Goal: Task Accomplishment & Management: Manage account settings

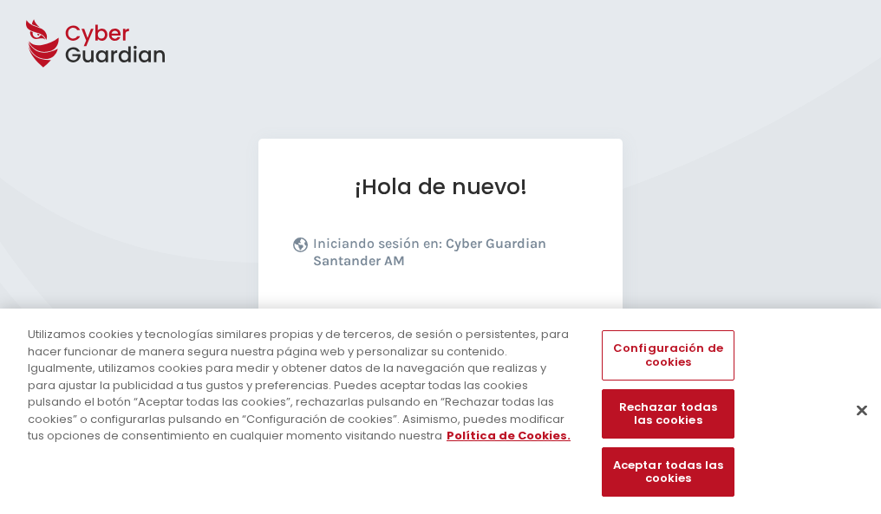
scroll to position [212, 0]
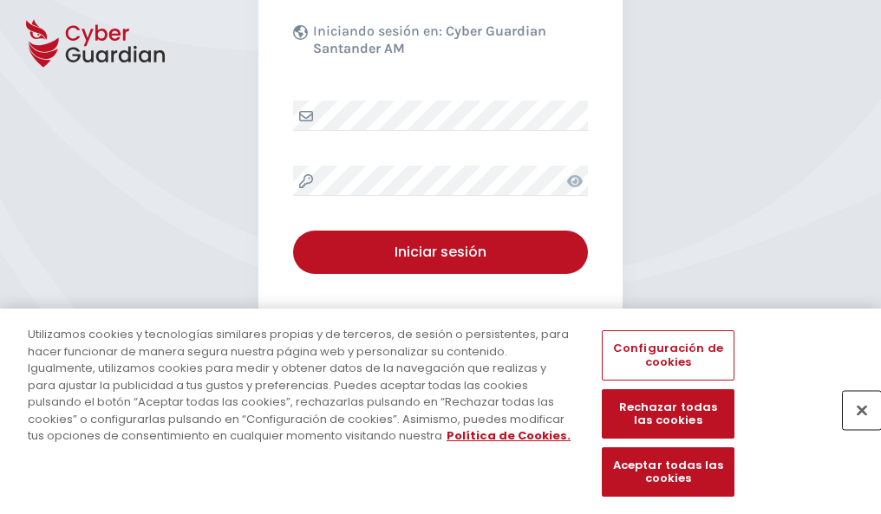
click at [853, 428] on button "Cerrar" at bounding box center [862, 410] width 38 height 38
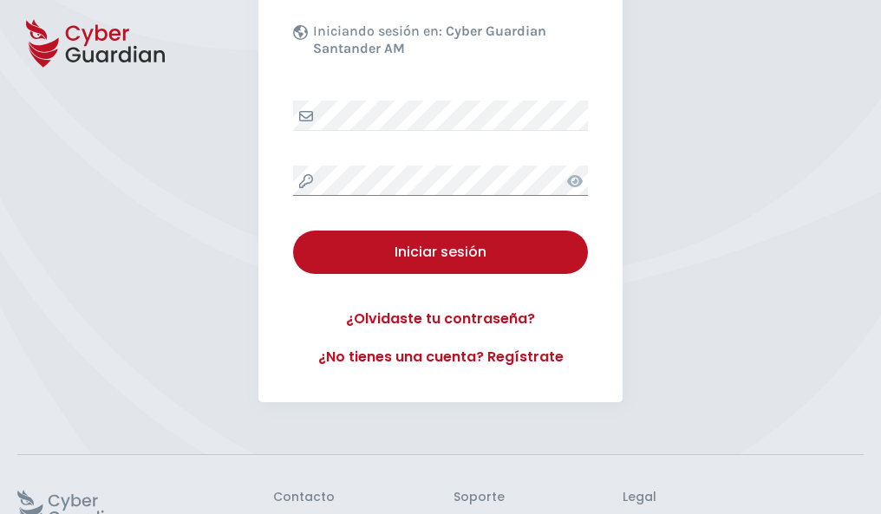
scroll to position [337, 0]
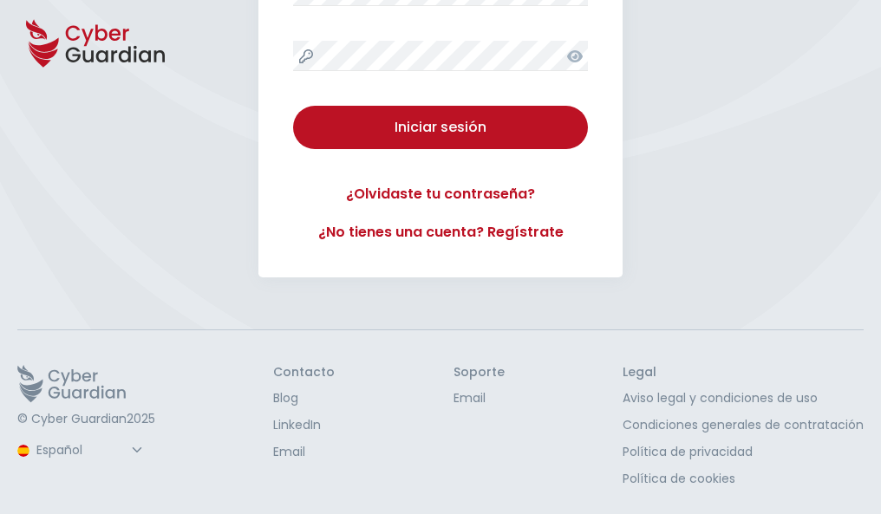
click at [293, 106] on button "Iniciar sesión" at bounding box center [440, 127] width 295 height 43
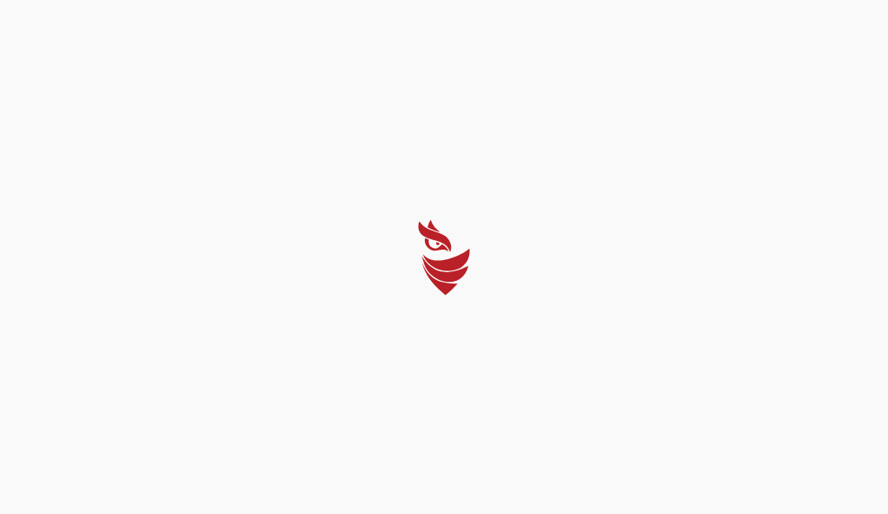
select select "Português (BR)"
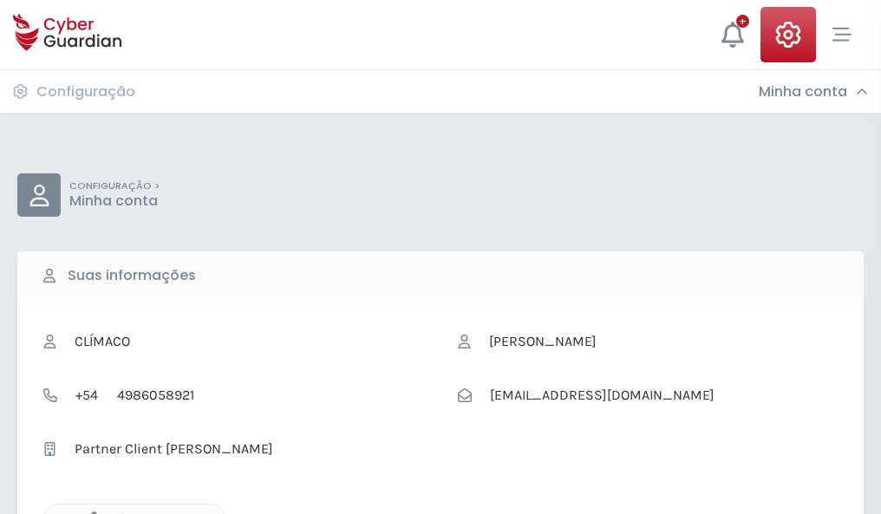
click at [89, 513] on icon "button" at bounding box center [89, 519] width 15 height 15
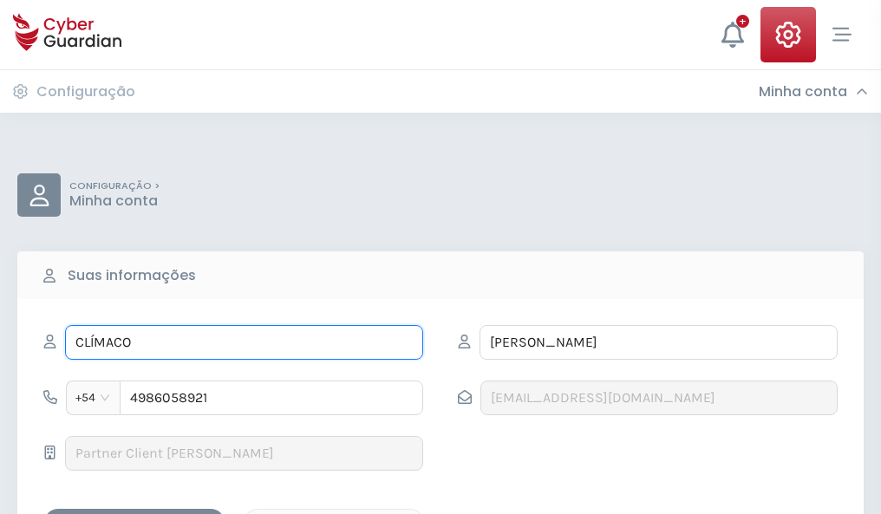
click at [244, 343] on input "CLÍMACO" at bounding box center [244, 342] width 358 height 35
type input "C"
type input "Angelino"
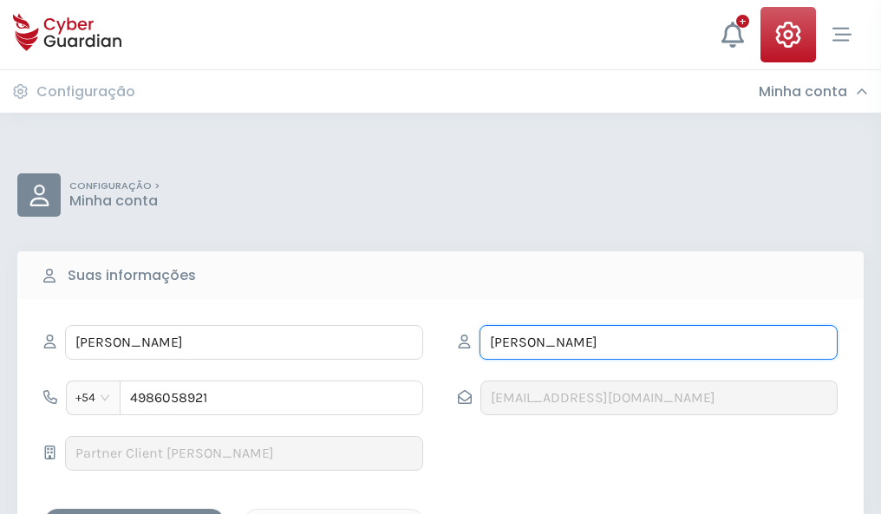
click at [658, 343] on input "VARELA" at bounding box center [659, 342] width 358 height 35
type input "V"
type input "Barrena"
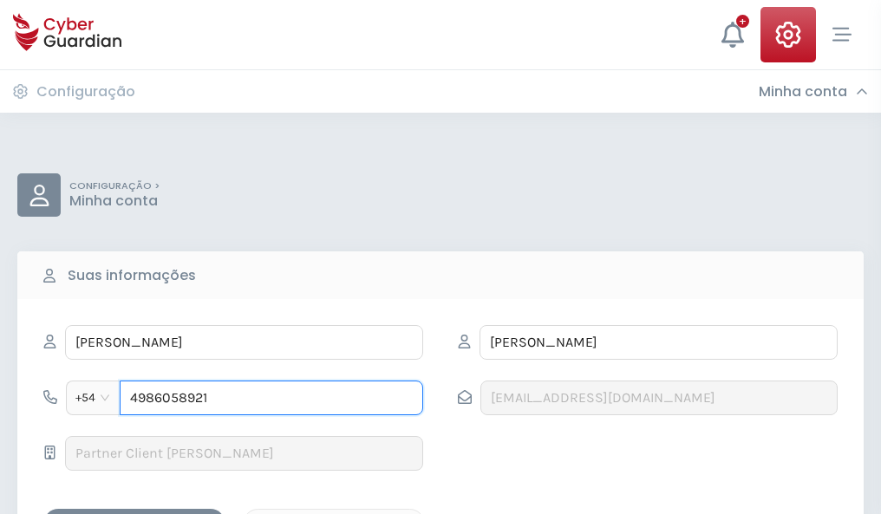
click at [271, 398] on input "4986058921" at bounding box center [272, 398] width 304 height 35
type input "4"
type input "4928066737"
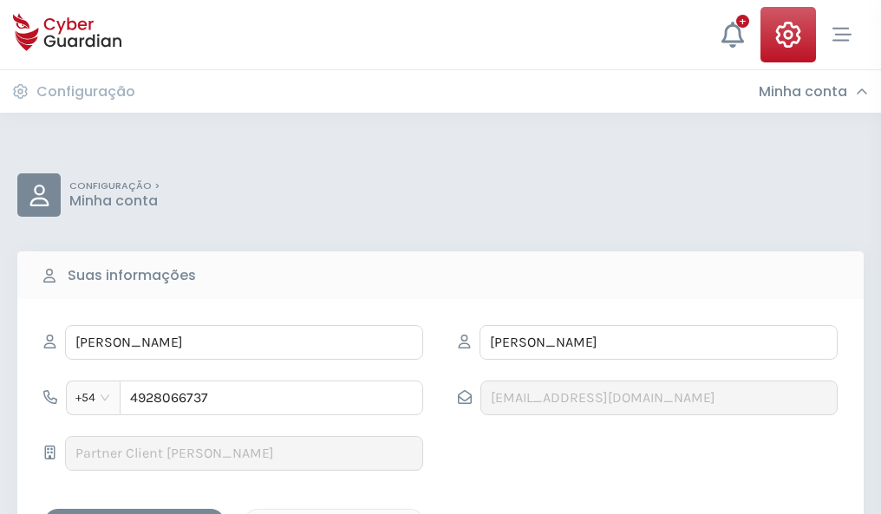
click at [134, 513] on div "Salvar alterações" at bounding box center [134, 524] width 156 height 22
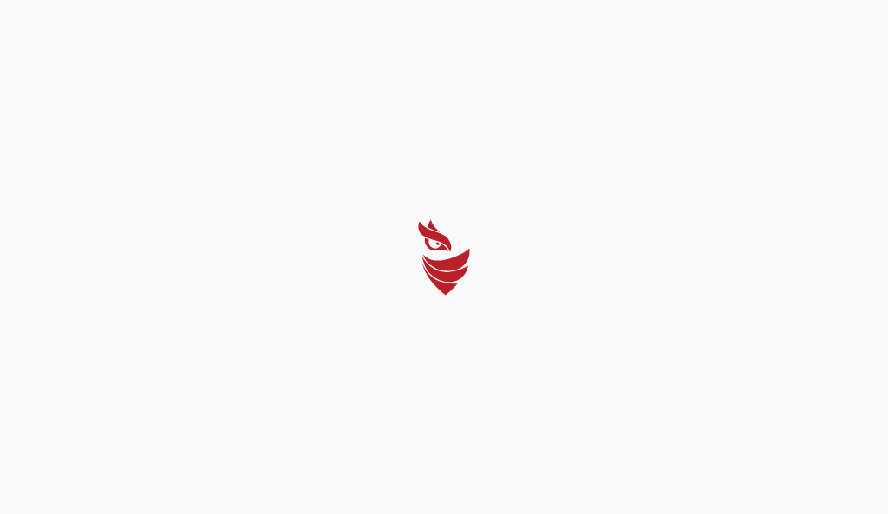
select select "Português (BR)"
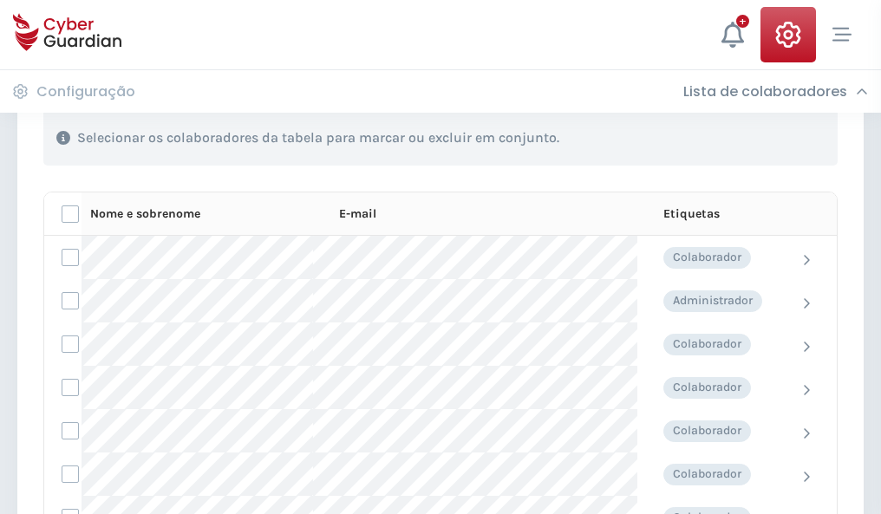
scroll to position [742, 0]
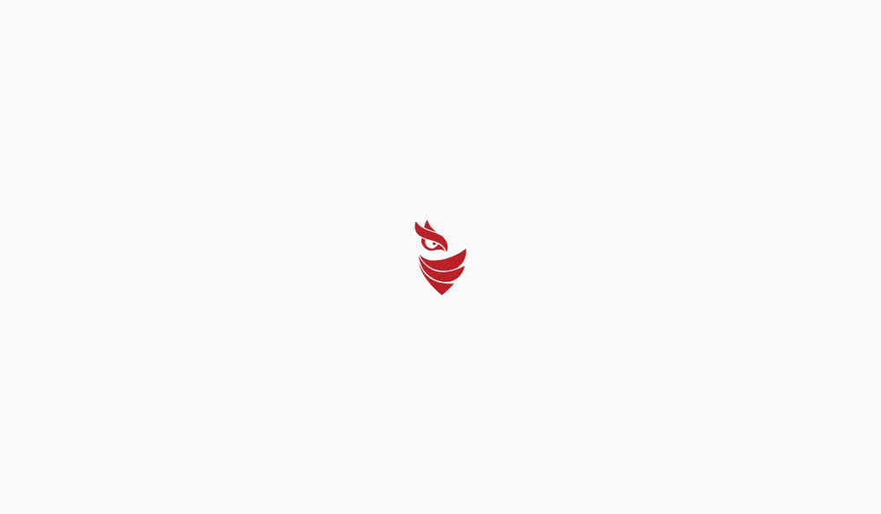
select select "Português (BR)"
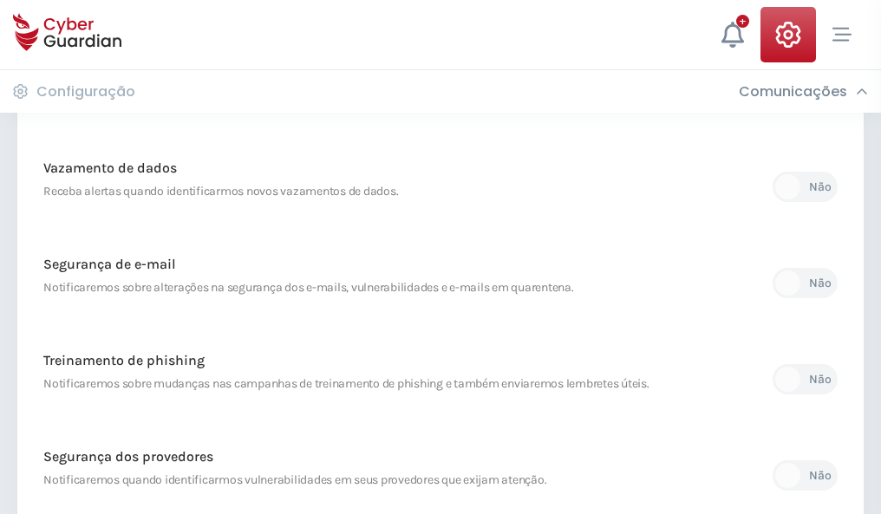
scroll to position [913, 0]
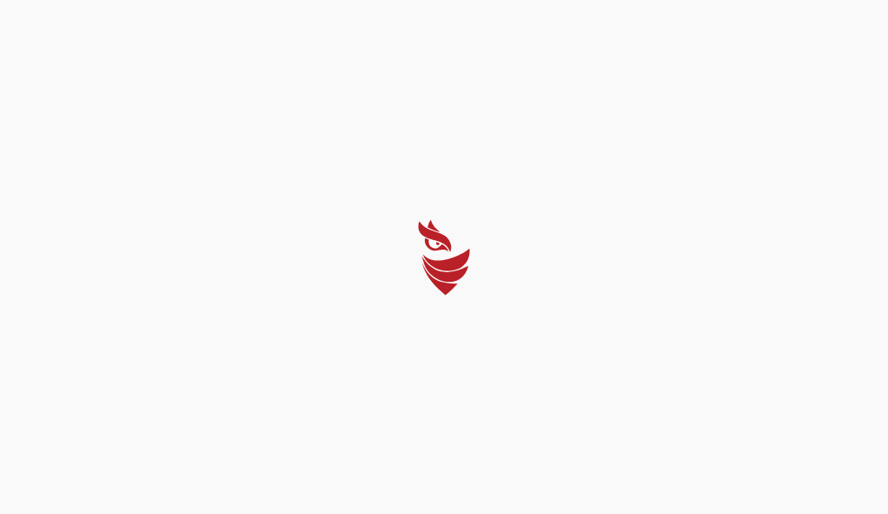
select select "Português (BR)"
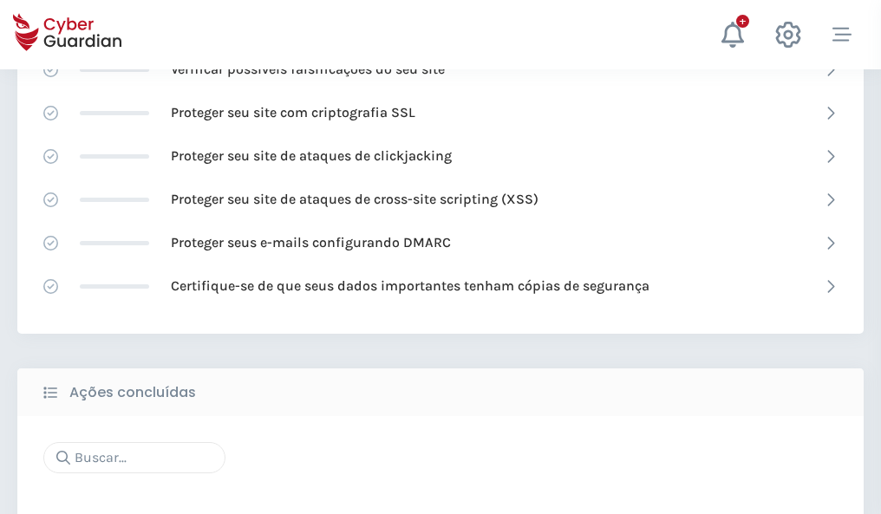
scroll to position [1155, 0]
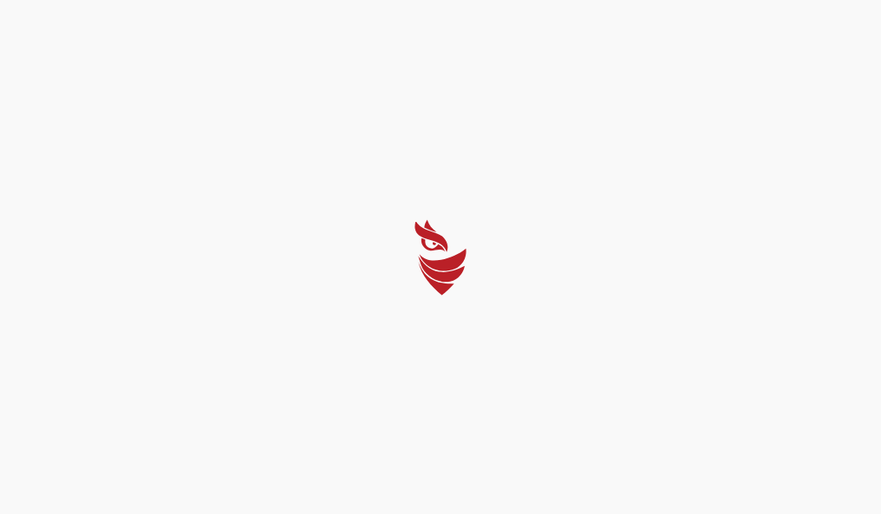
select select "Português (BR)"
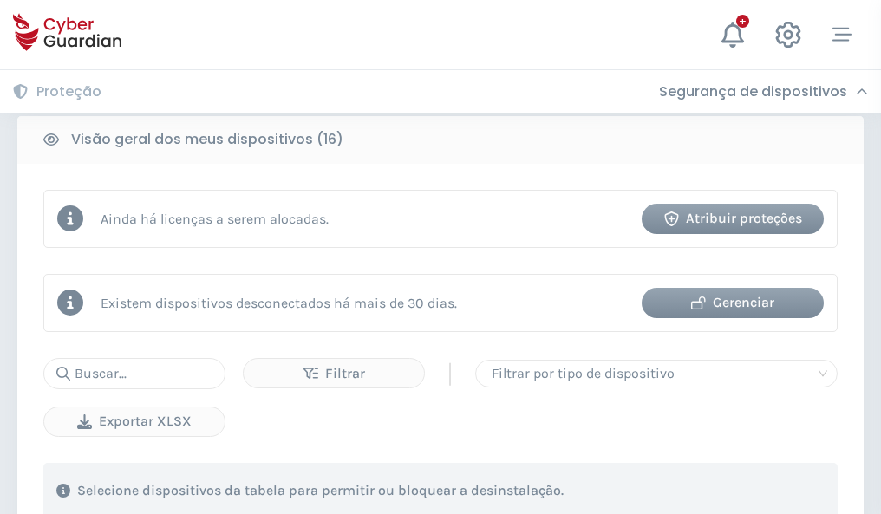
scroll to position [1617, 0]
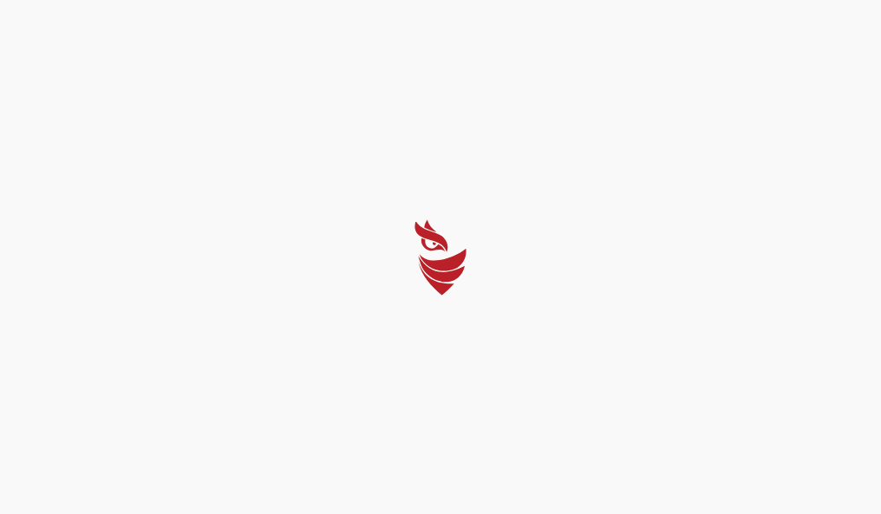
select select "Português (BR)"
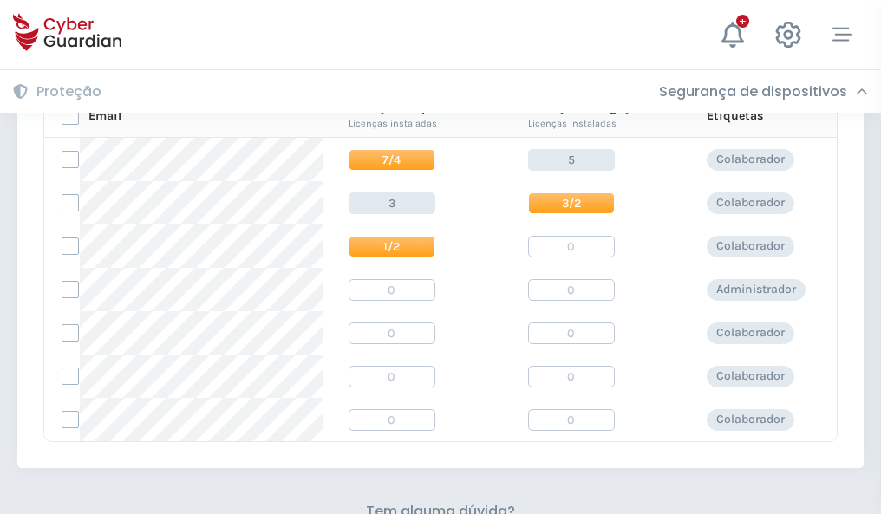
scroll to position [744, 0]
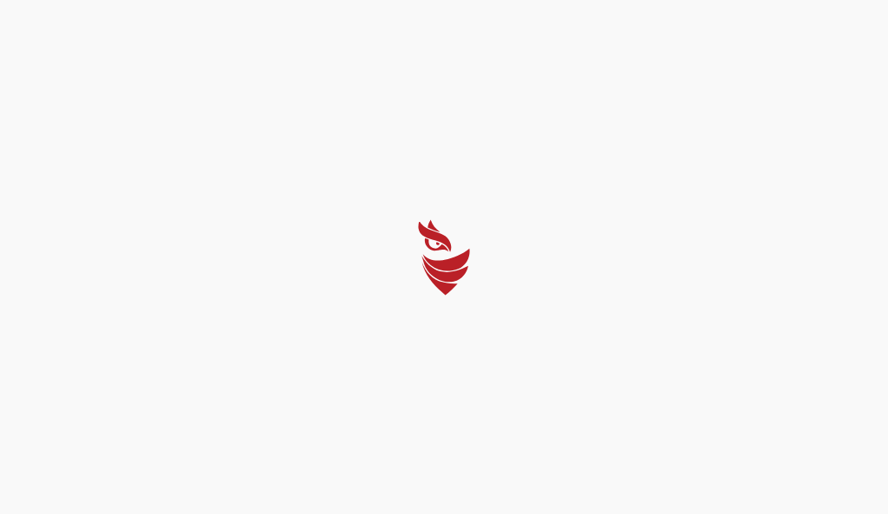
select select "Português (BR)"
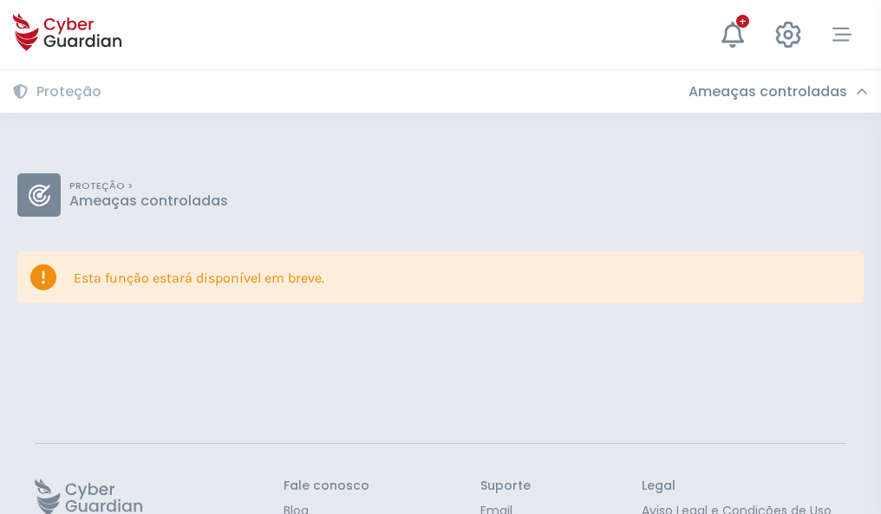
scroll to position [113, 0]
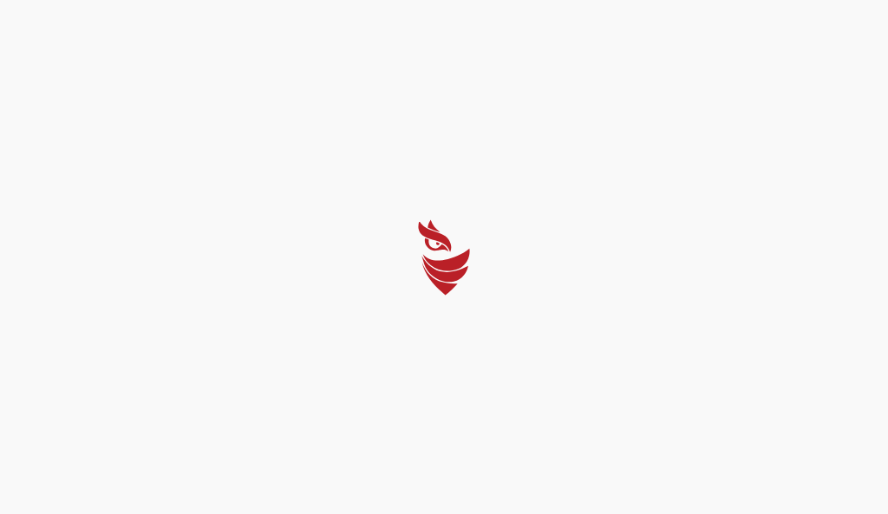
select select "Português (BR)"
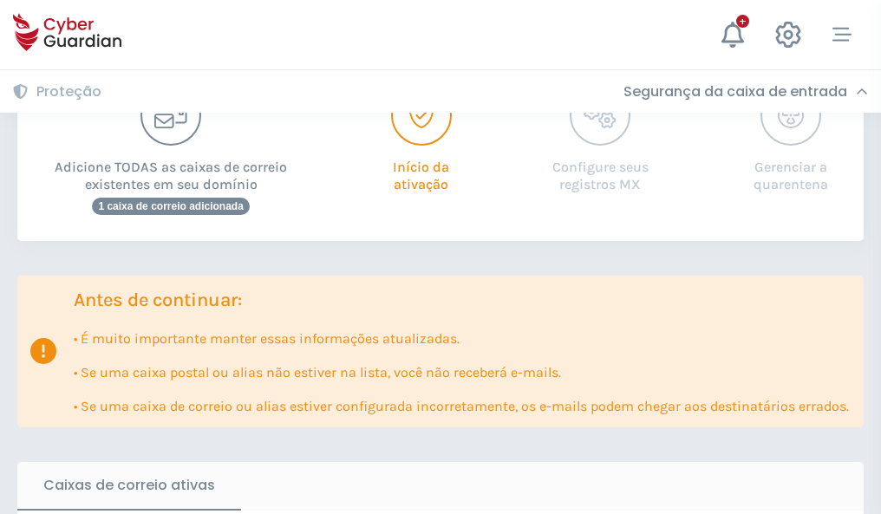
scroll to position [1058, 0]
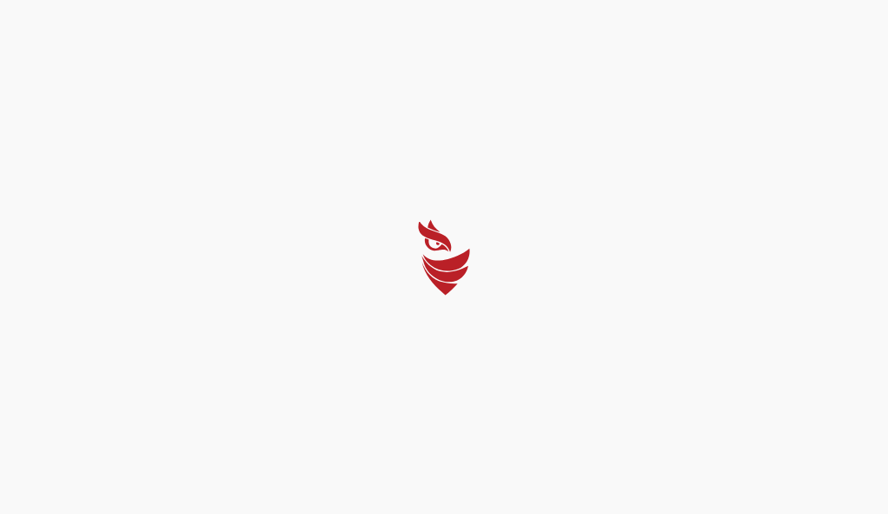
select select "Português (BR)"
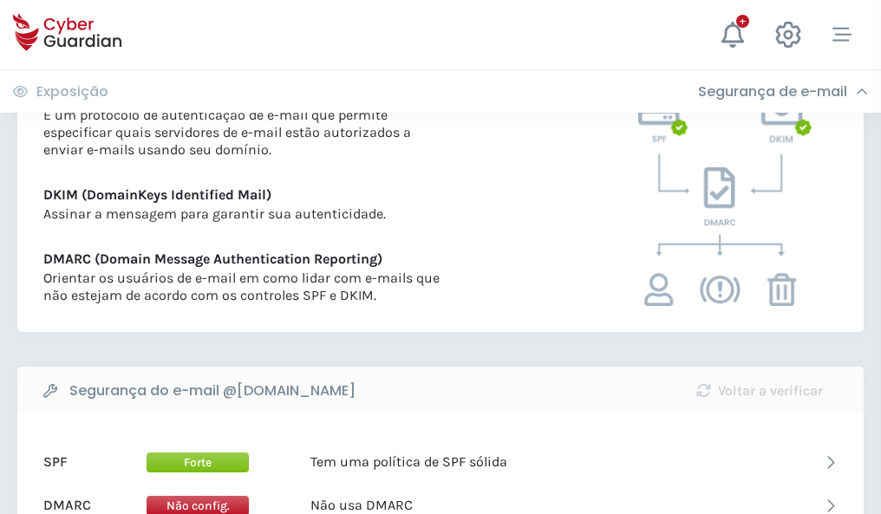
scroll to position [936, 0]
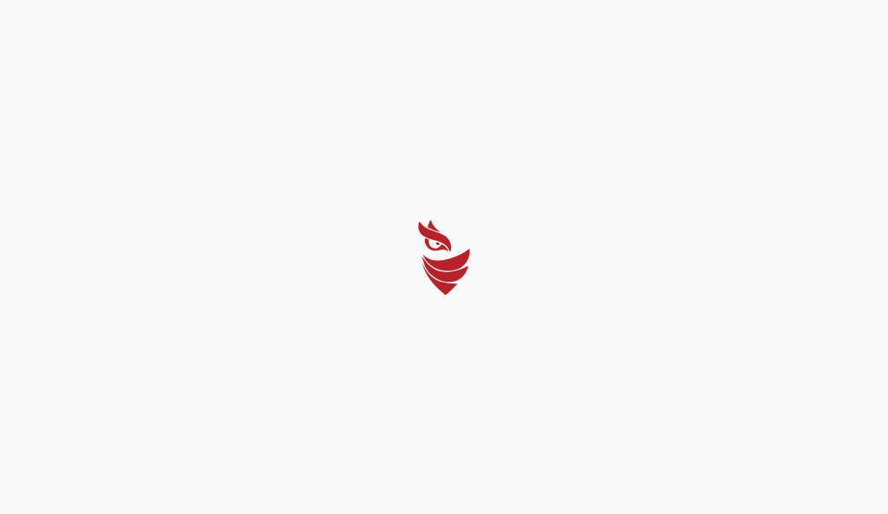
select select "Português (BR)"
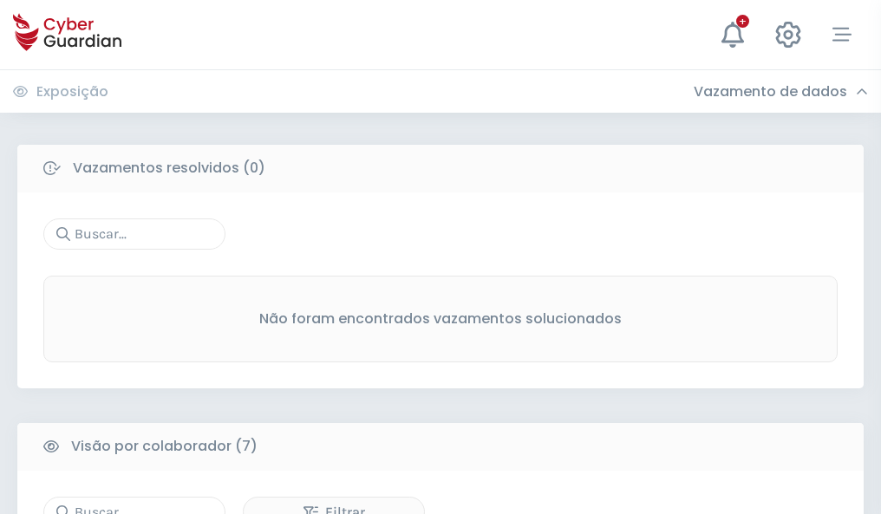
scroll to position [1434, 0]
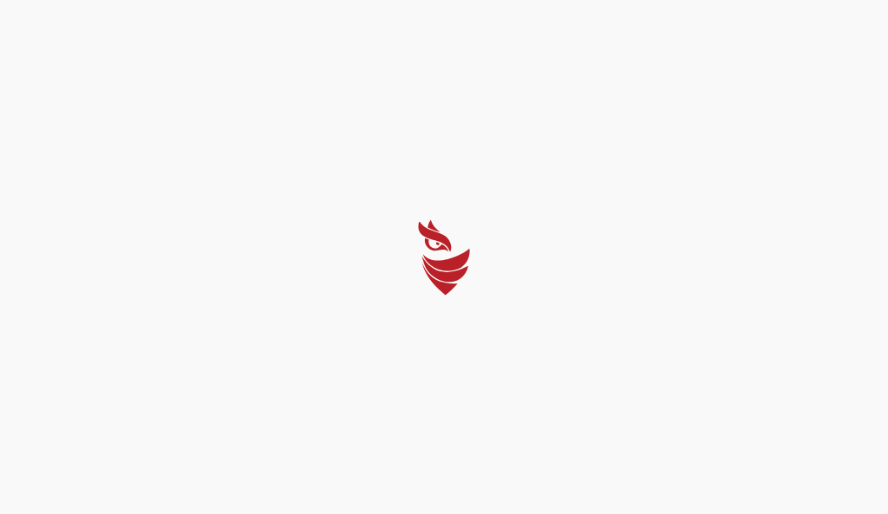
select select "Português (BR)"
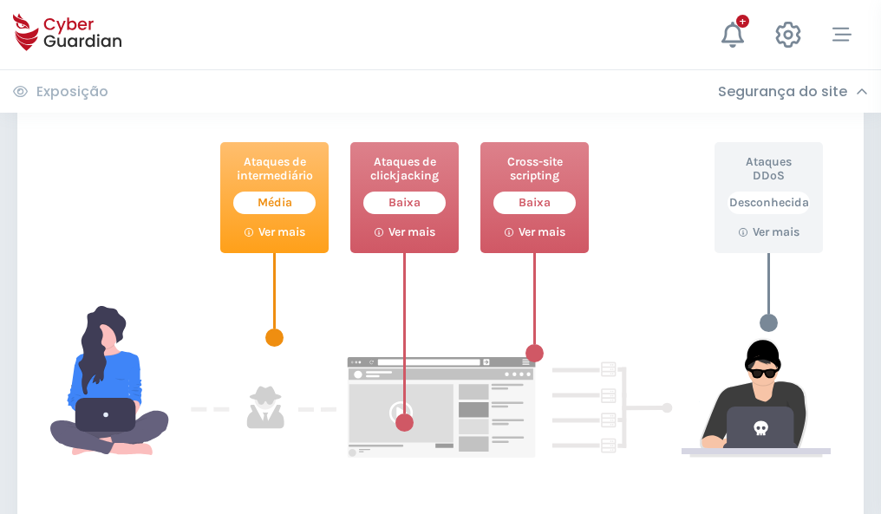
scroll to position [944, 0]
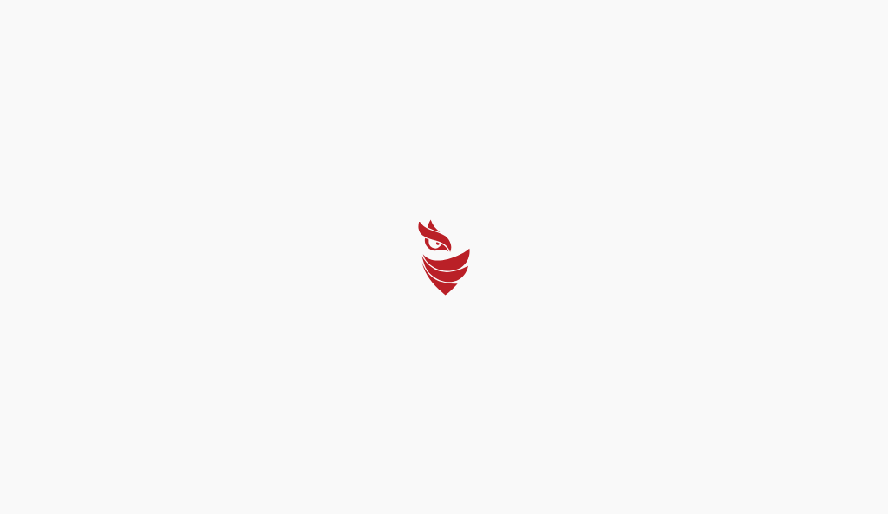
select select "Português (BR)"
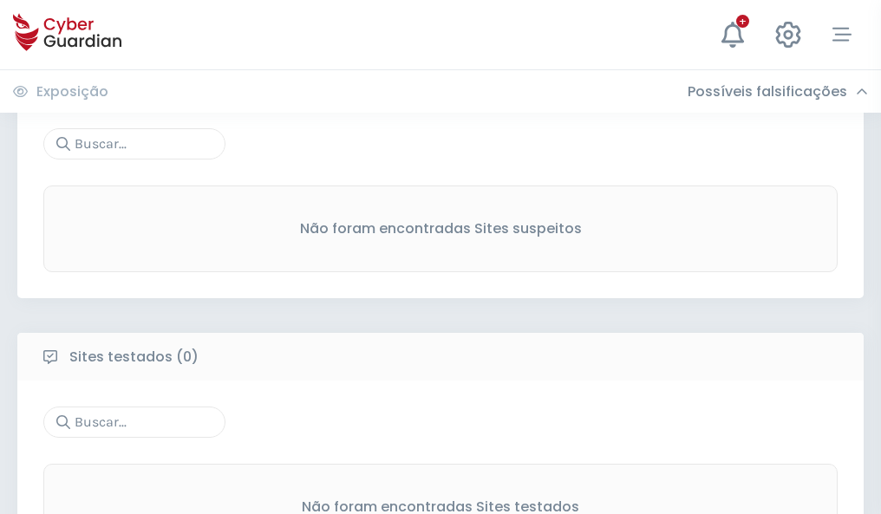
scroll to position [907, 0]
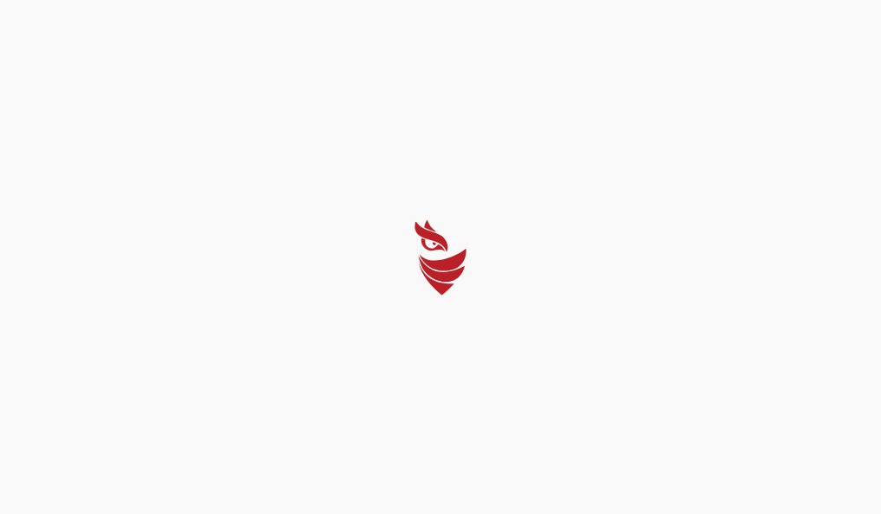
select select "Português (BR)"
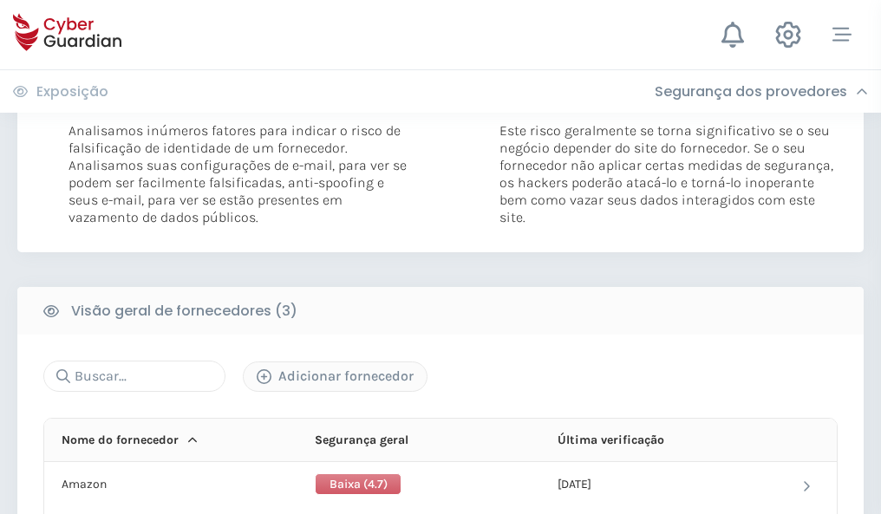
scroll to position [970, 0]
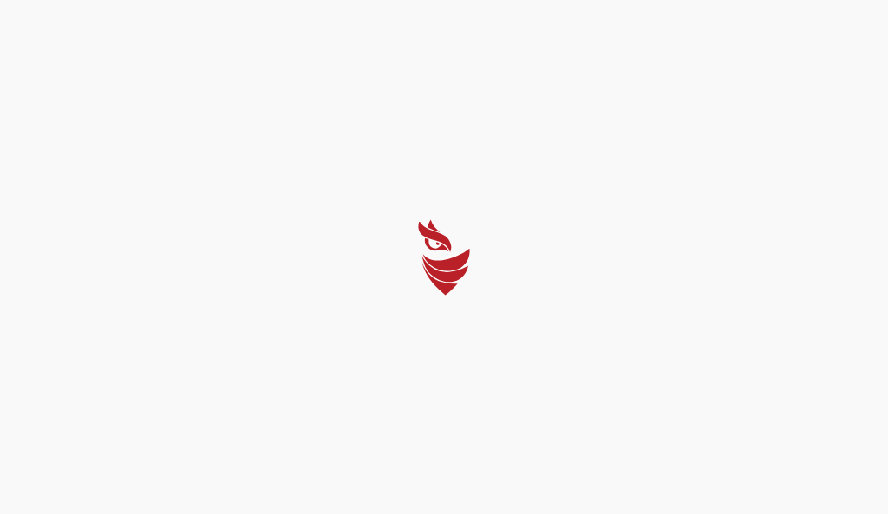
select select "Português (BR)"
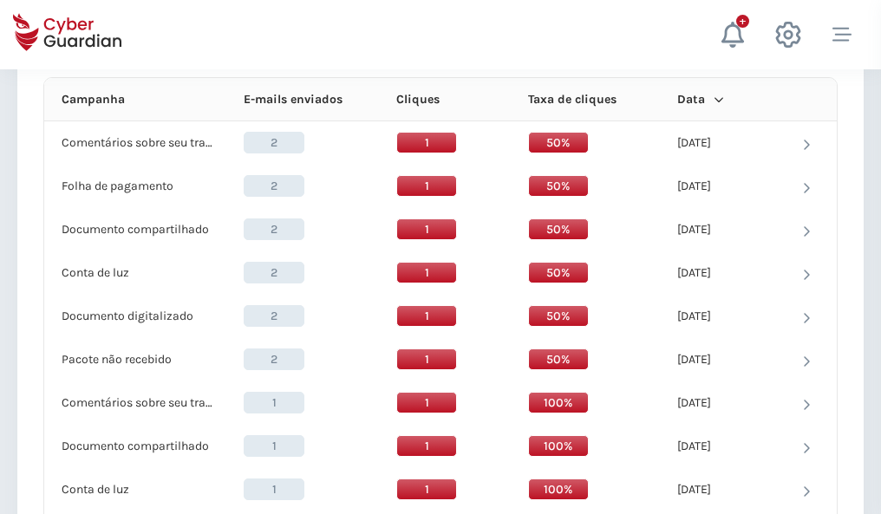
scroll to position [1555, 0]
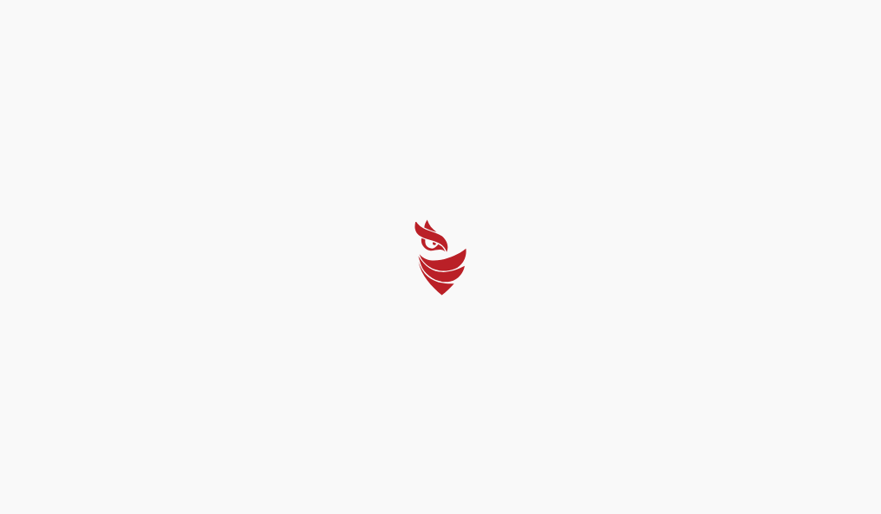
select select "Português (BR)"
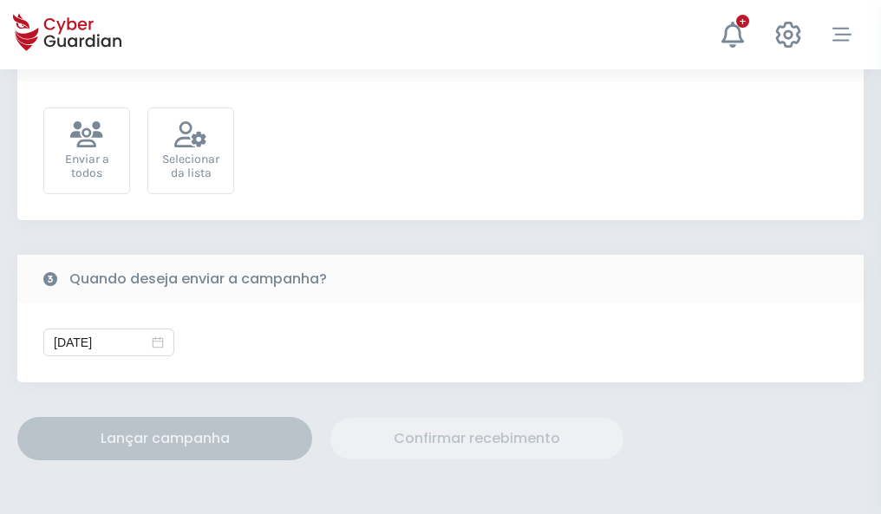
scroll to position [635, 0]
